Goal: Information Seeking & Learning: Learn about a topic

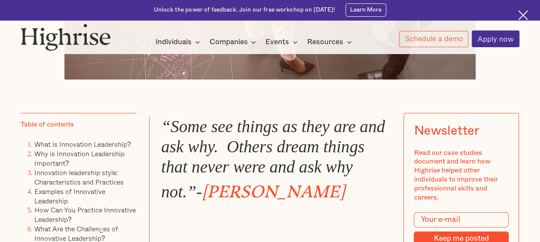
scroll to position [458, 0]
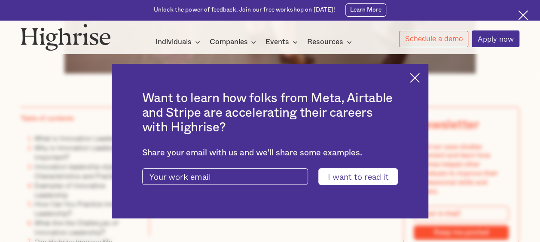
click at [420, 75] on img at bounding box center [415, 78] width 10 height 10
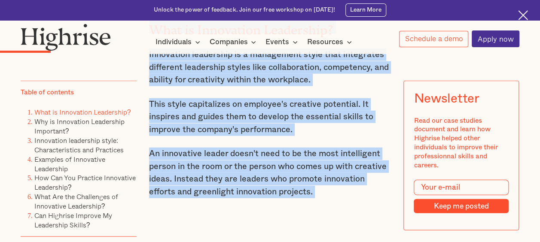
scroll to position [1126, 0]
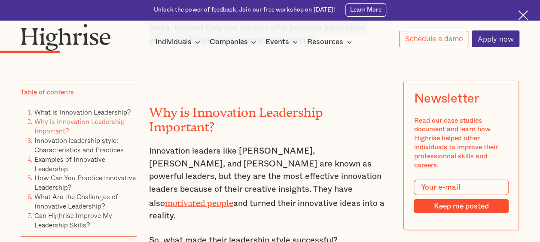
drag, startPoint x: 150, startPoint y: 125, endPoint x: 152, endPoint y: 107, distance: 18.2
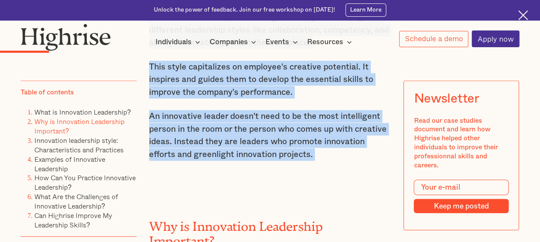
copy div "An innovative leader will solve problems, encourage rapid prototyping of new id…"
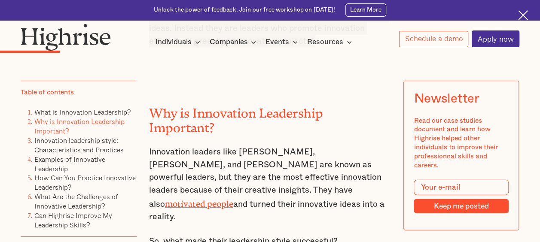
scroll to position [1126, 0]
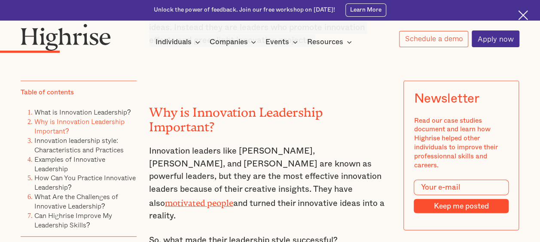
click at [155, 113] on h2 "Why is Innovation Leadership Important?" at bounding box center [270, 116] width 242 height 29
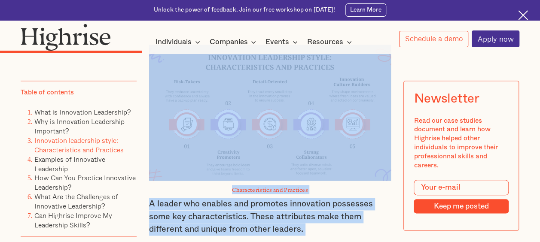
scroll to position [2022, 0]
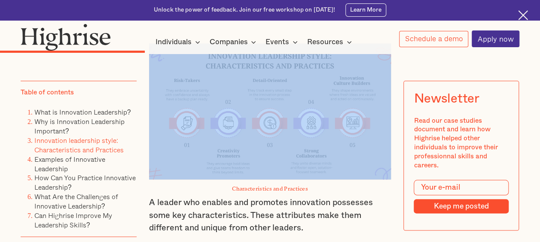
drag, startPoint x: 149, startPoint y: 225, endPoint x: 191, endPoint y: 71, distance: 159.4
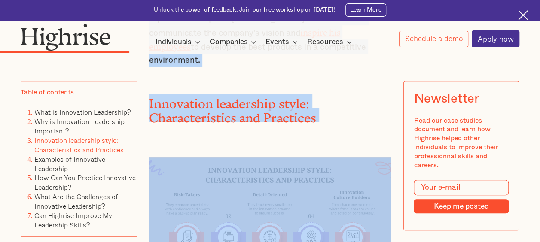
scroll to position [1793, 0]
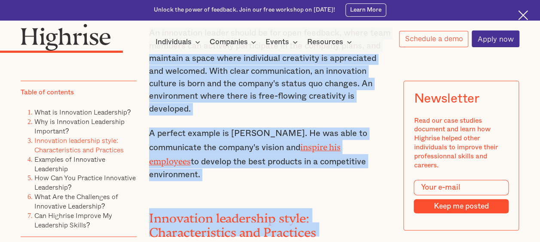
click at [326, 152] on p "A perfect example is [PERSON_NAME]. He was able to communicate the company's vi…" at bounding box center [270, 155] width 242 height 54
copy div "Why is Innovation Leadership Important? Innovation leaders like [PERSON_NAME], …"
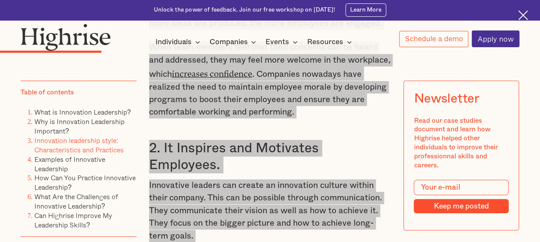
scroll to position [1564, 0]
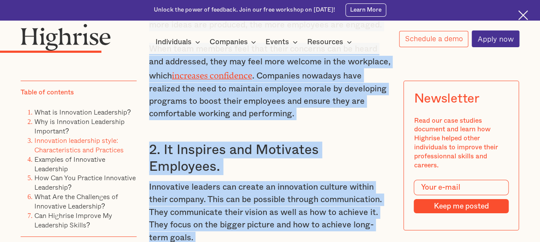
click at [355, 142] on h3 "2. It Inspires and Motivates Employees." at bounding box center [270, 159] width 242 height 34
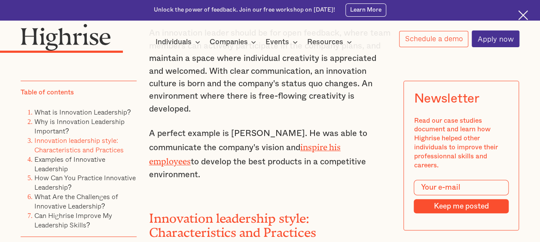
scroll to position [1908, 0]
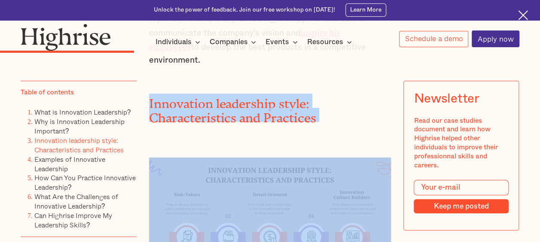
drag, startPoint x: 150, startPoint y: 81, endPoint x: 235, endPoint y: 192, distance: 140.1
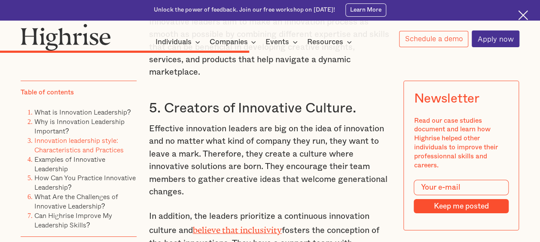
scroll to position [3168, 0]
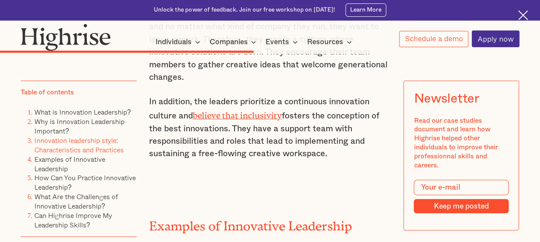
click at [329, 96] on p "In addition, the leaders prioritize a continuous innovation culture and believe…" at bounding box center [270, 128] width 242 height 65
copy div "Innovation leadership style: Characteristics and Practices Characteristics and …"
drag, startPoint x: 247, startPoint y: 130, endPoint x: 191, endPoint y: 121, distance: 56.5
click at [232, 216] on h2 "Examples of Innovative Leadership" at bounding box center [270, 223] width 242 height 14
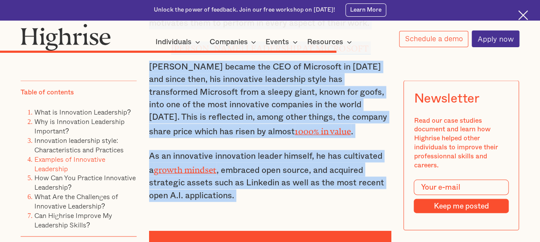
scroll to position [4055, 0]
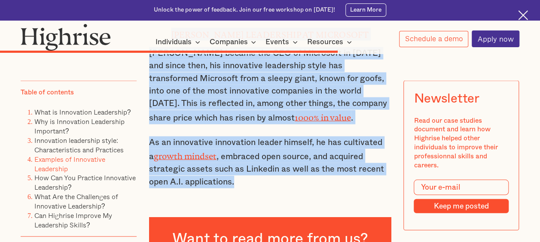
drag, startPoint x: 149, startPoint y: 158, endPoint x: 245, endPoint y: 110, distance: 107.6
copy div "Examples of Innovative Leadership [PERSON_NAME] leadership at General Motors Sh…"
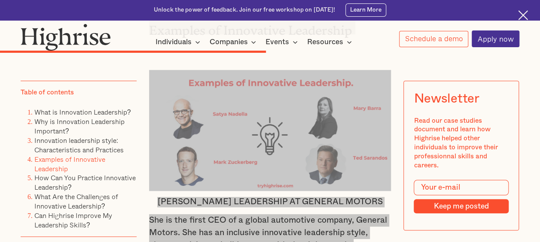
scroll to position [3253, 0]
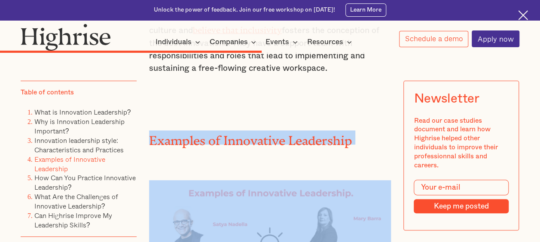
click at [292, 180] on img at bounding box center [270, 240] width 242 height 121
drag, startPoint x: 281, startPoint y: 166, endPoint x: 219, endPoint y: 110, distance: 83.3
click at [219, 159] on div at bounding box center [270, 230] width 242 height 142
click at [217, 159] on div at bounding box center [270, 230] width 242 height 142
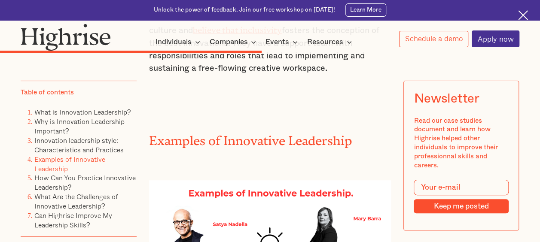
click at [258, 180] on img at bounding box center [270, 240] width 242 height 121
click at [296, 159] on div at bounding box center [270, 230] width 242 height 142
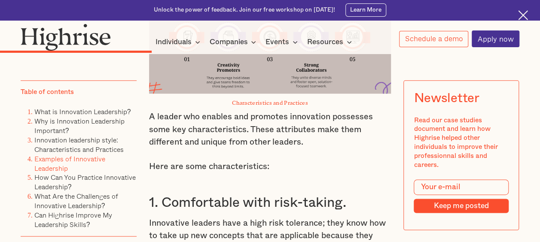
scroll to position [1993, 0]
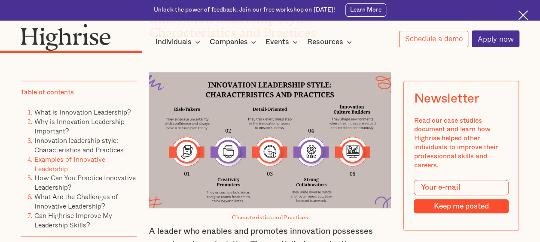
click at [293, 152] on img at bounding box center [270, 140] width 242 height 136
click at [54, 178] on link "How Can You Practice Innovative Leadership?" at bounding box center [84, 183] width 101 height 20
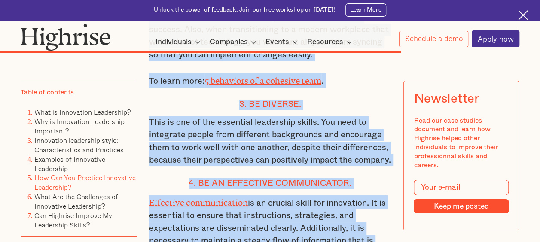
scroll to position [4849, 0]
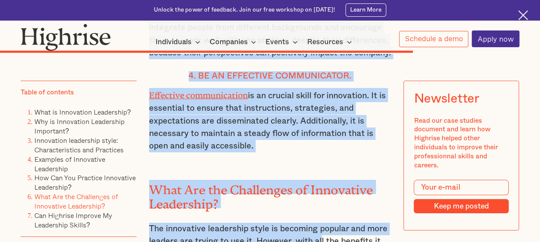
drag, startPoint x: 149, startPoint y: 147, endPoint x: 279, endPoint y: 70, distance: 152.0
click at [279, 70] on div "How Can You Practice Innovative Leadership? The business world is becoming more…" at bounding box center [270, 195] width 242 height 1286
copy div "How Can You Practice Innovative Leadership? The business world is becoming more…"
drag, startPoint x: 289, startPoint y: 74, endPoint x: 276, endPoint y: 70, distance: 14.0
click at [289, 88] on p "Effective communication is an crucial skill for innovation. It is essential to …" at bounding box center [270, 120] width 242 height 65
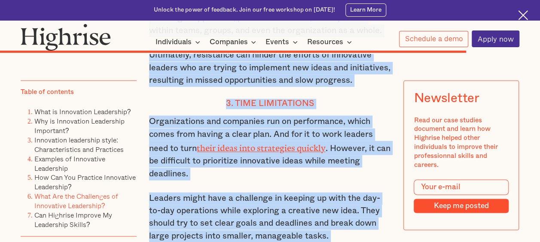
scroll to position [5451, 0]
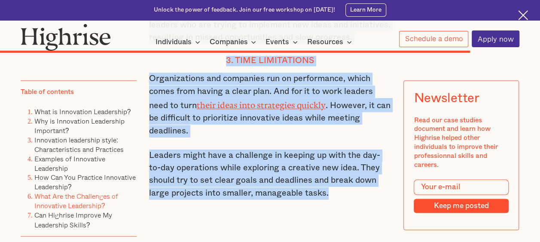
drag, startPoint x: 149, startPoint y: 109, endPoint x: 348, endPoint y: 125, distance: 199.2
copy div "Lore Ips dol Sitametcon ad Elitseddoe Temporinci? Utl etdolorema aliquaenim adm…"
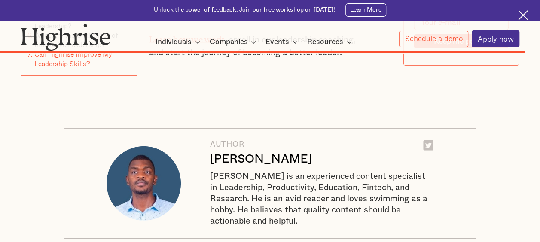
scroll to position [6024, 0]
